Goal: Information Seeking & Learning: Learn about a topic

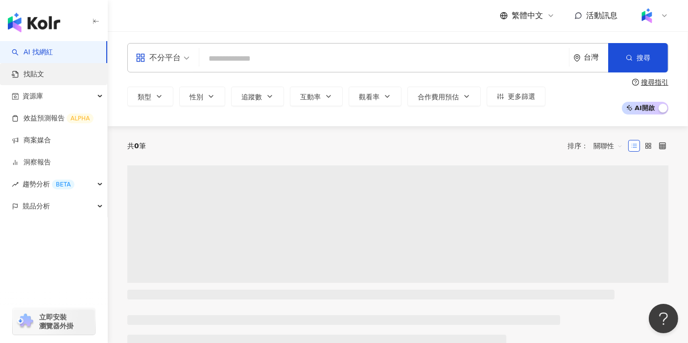
click at [44, 76] on link "找貼文" at bounding box center [28, 75] width 32 height 10
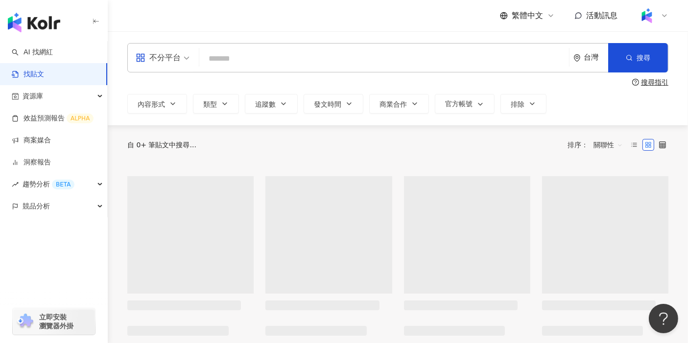
click at [44, 76] on link "找貼文" at bounding box center [28, 75] width 32 height 10
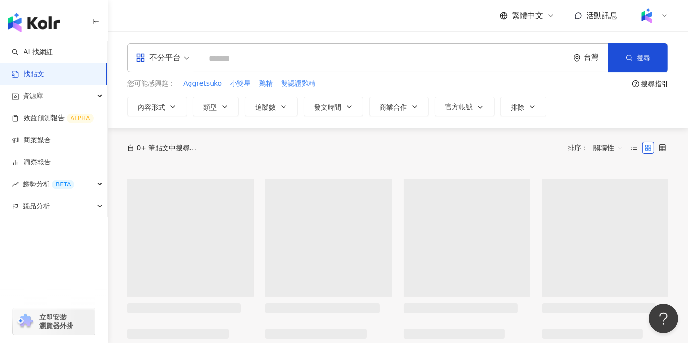
click at [258, 62] on input "search" at bounding box center [384, 58] width 362 height 21
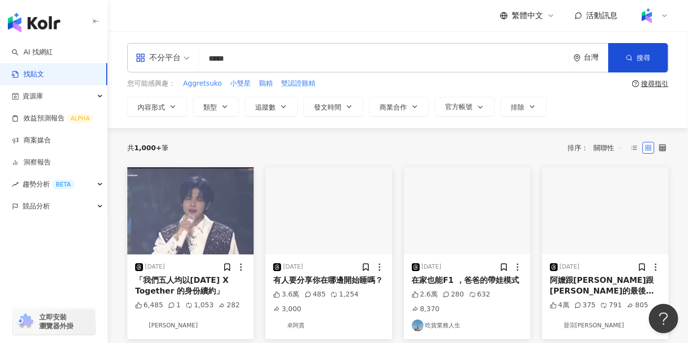
type input "*****"
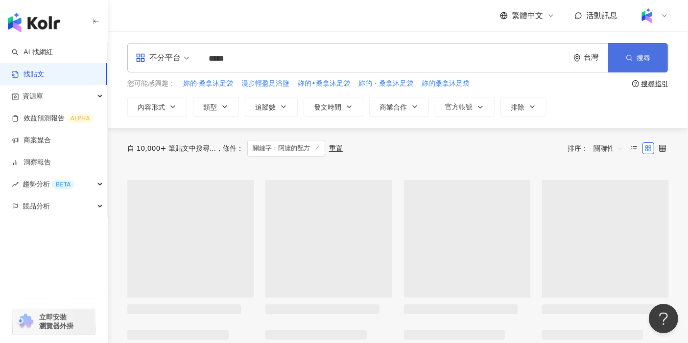
click at [633, 56] on button "搜尋" at bounding box center [638, 57] width 60 height 29
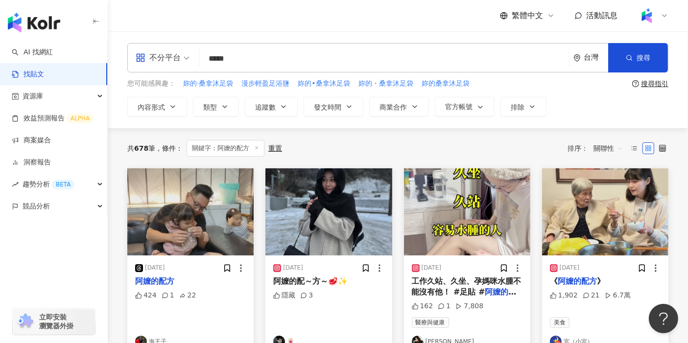
click at [408, 141] on div "共 678 筆 條件 ： 關鍵字：阿嬤的配方 重置 排序： 關聯性" at bounding box center [397, 148] width 541 height 17
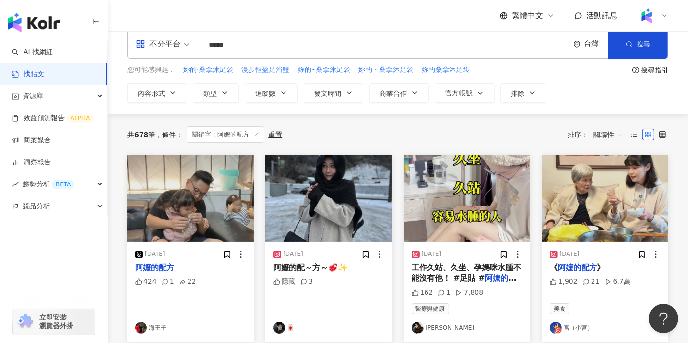
scroll to position [15, 0]
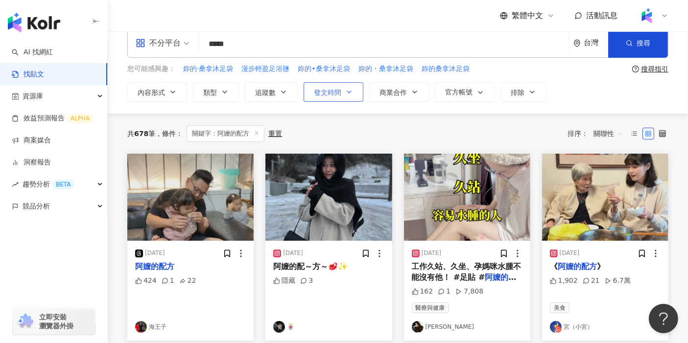
click at [343, 90] on button "發文時間" at bounding box center [333, 92] width 60 height 20
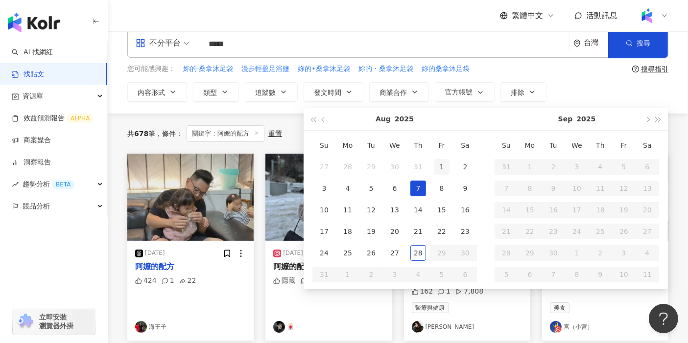
type input "**********"
click at [440, 172] on div "1" at bounding box center [442, 167] width 16 height 16
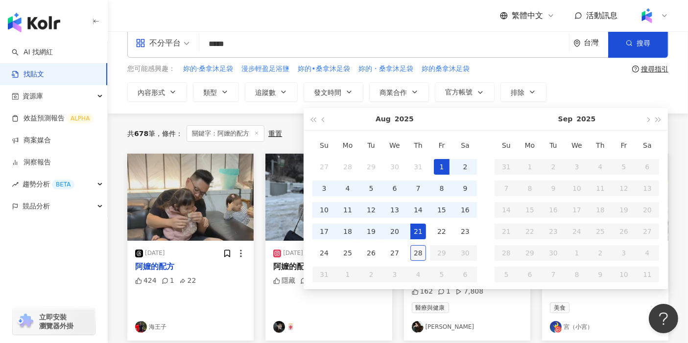
type input "**********"
click at [421, 251] on div "28" at bounding box center [418, 253] width 16 height 16
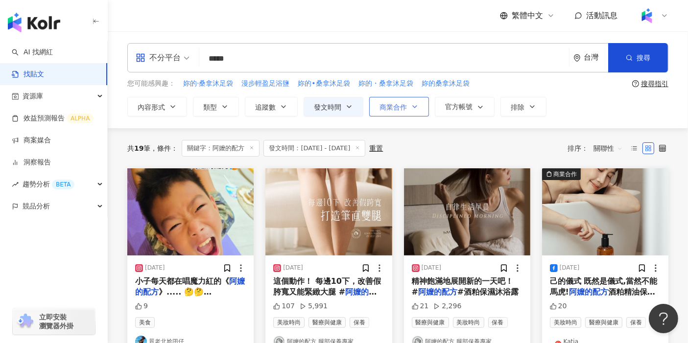
click at [389, 115] on button "商業合作" at bounding box center [399, 107] width 60 height 20
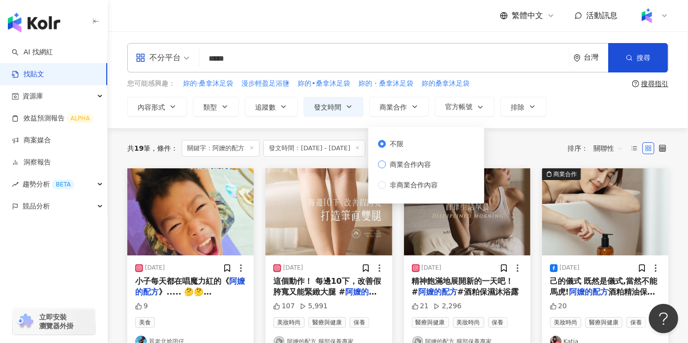
click at [398, 163] on span "商業合作內容" at bounding box center [410, 164] width 49 height 11
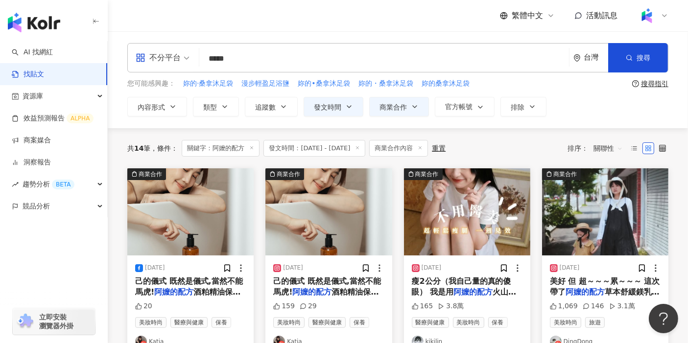
drag, startPoint x: 564, startPoint y: 132, endPoint x: 577, endPoint y: 94, distance: 40.4
click at [577, 94] on div "**********" at bounding box center [398, 79] width 580 height 73
click at [236, 200] on img at bounding box center [190, 211] width 126 height 87
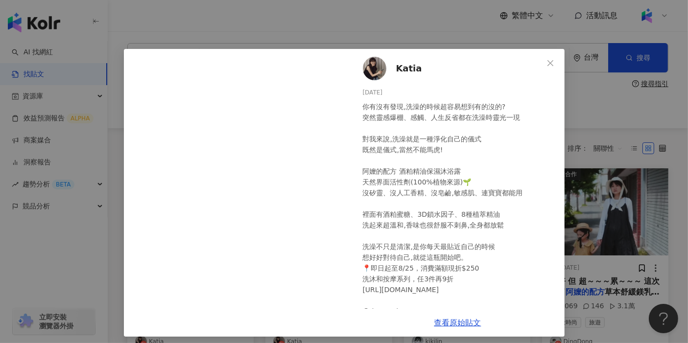
click at [620, 226] on div "Katia [DATE] 你有沒有發現,洗澡的時候超容易想到有的沒的? 突然靈感爆棚、感觸、人生反省都在洗澡時靈光一現 對我來說,洗澡就是一種淨化自己的儀式 …" at bounding box center [344, 171] width 688 height 343
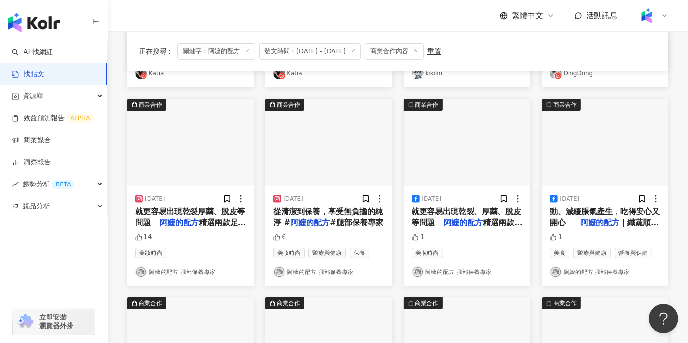
scroll to position [269, 0]
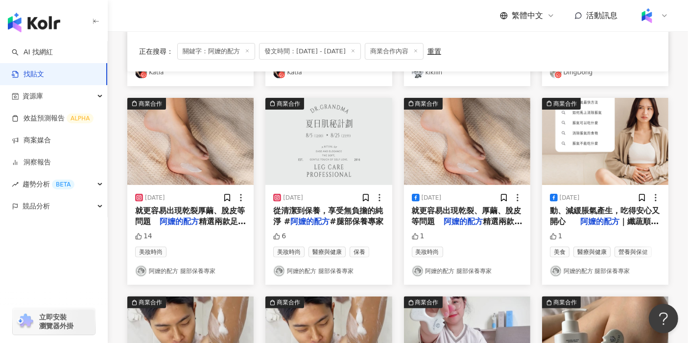
click at [200, 135] on img at bounding box center [190, 141] width 126 height 87
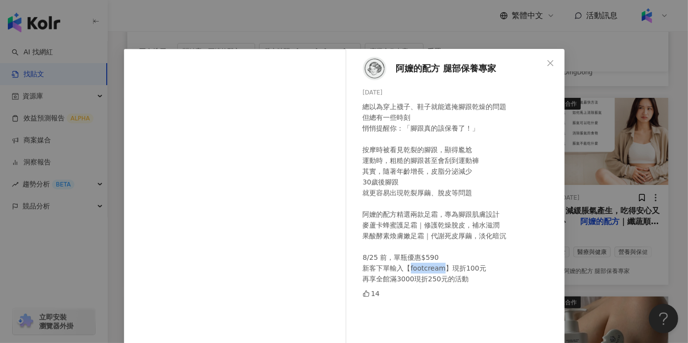
drag, startPoint x: 404, startPoint y: 270, endPoint x: 439, endPoint y: 272, distance: 34.8
click at [439, 272] on div "總以為穿上襪子、鞋子就能遮掩腳跟乾燥的問題 但總有一些時刻 悄悄提醒你：「腳跟真的該保養了！」 ⠀ 按摩時被看見乾裂的腳跟，顯得尷尬 運動時，粗糙的腳跟甚至會…" at bounding box center [460, 192] width 194 height 183
copy div "footcream"
click at [617, 195] on div "阿嬤的配方 腿部保養專家 [DATE] 總以為穿上襪子、鞋子就能遮掩腳跟乾燥的問題 但總有一些時刻 悄悄提醒你：「腳跟真的該保養了！」 ⠀ 按摩時被看見乾裂的…" at bounding box center [344, 171] width 688 height 343
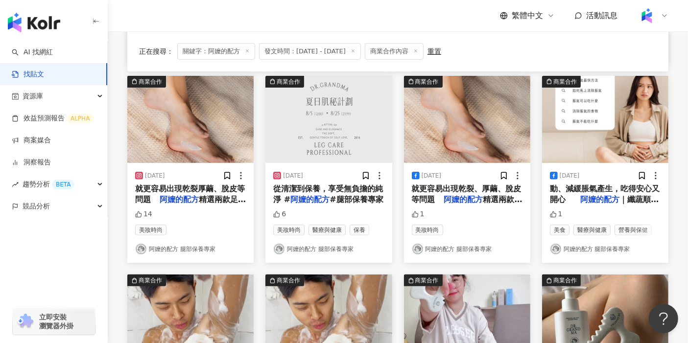
scroll to position [292, 0]
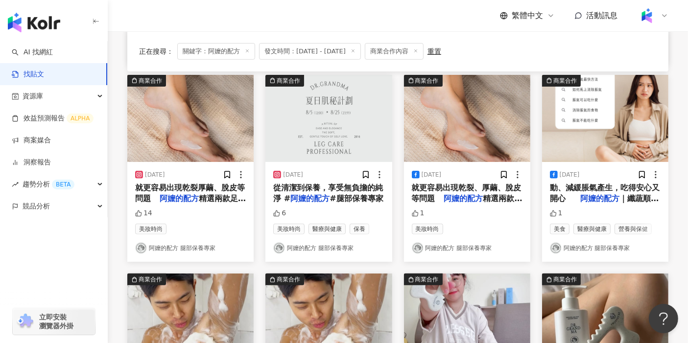
click at [599, 134] on img at bounding box center [605, 118] width 126 height 87
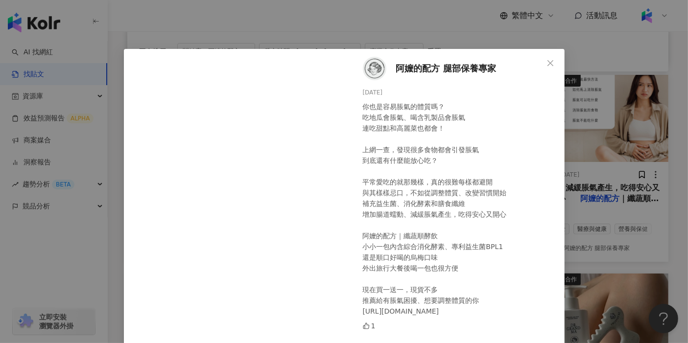
scroll to position [44, 0]
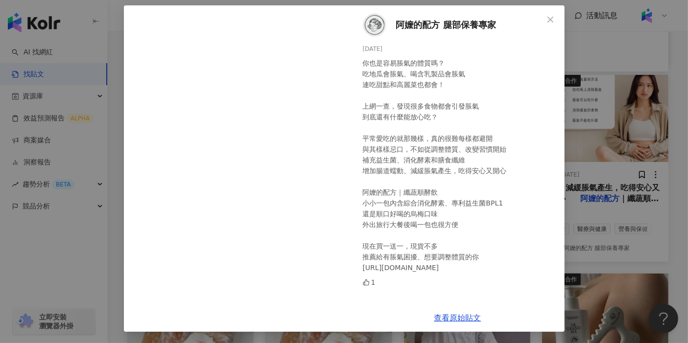
click at [586, 220] on div "阿嬤的配方 腿部保養專家 [DATE] 你也是容易脹氣的體質嗎？ 吃地瓜會脹氣、喝含乳製品會脹氣 連吃甜點和高麗菜也都會！ ⠀⠀ 上網一查，發現很多食物都會引…" at bounding box center [344, 171] width 688 height 343
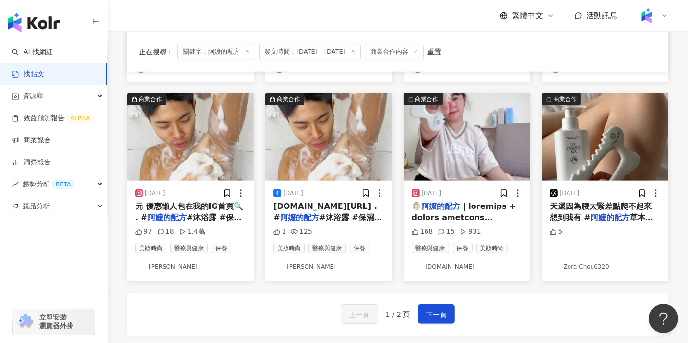
scroll to position [471, 0]
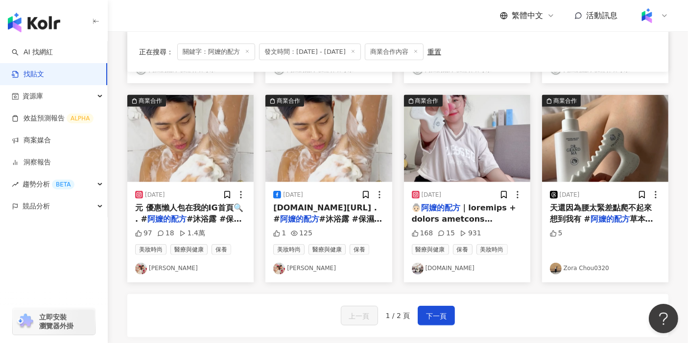
click at [438, 149] on img at bounding box center [467, 138] width 126 height 87
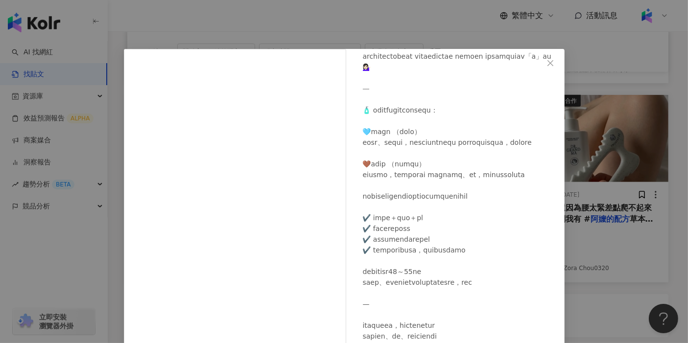
scroll to position [95, 0]
